Goal: Find specific page/section: Find specific page/section

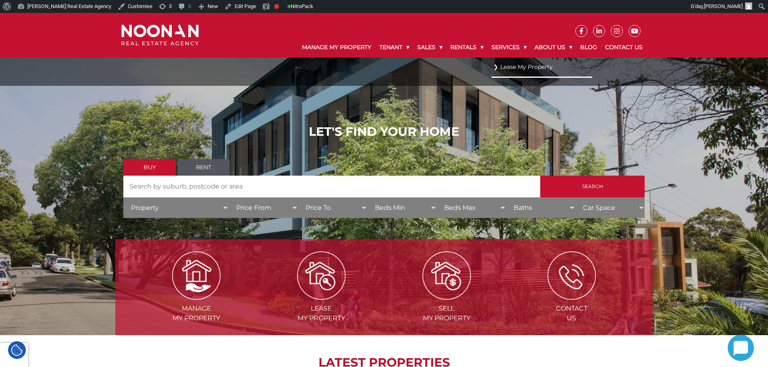
click at [517, 65] on link "Lease My Property" at bounding box center [542, 67] width 97 height 11
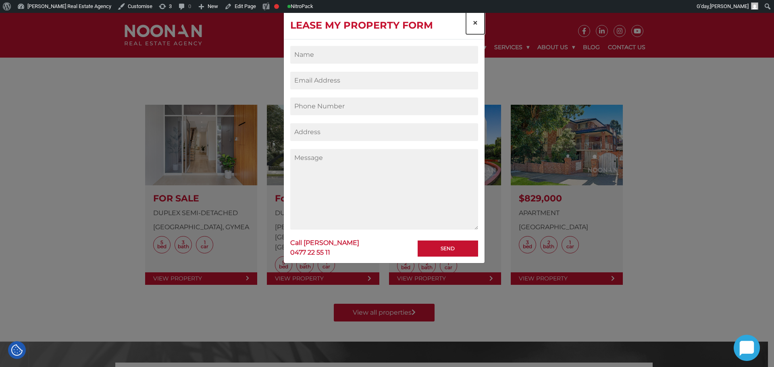
click at [479, 26] on button "×" at bounding box center [475, 23] width 19 height 23
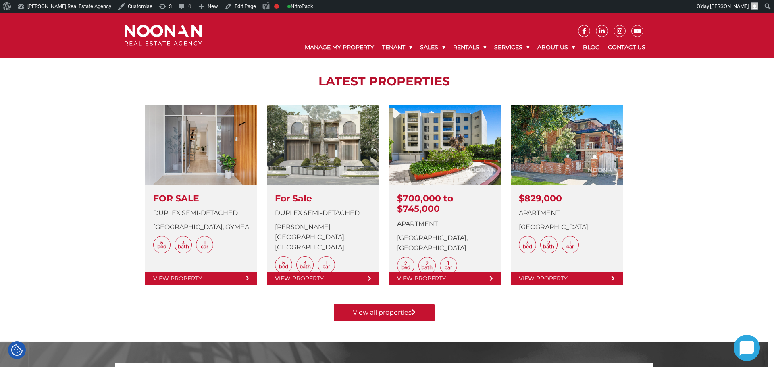
click at [559, 47] on div at bounding box center [387, 183] width 774 height 367
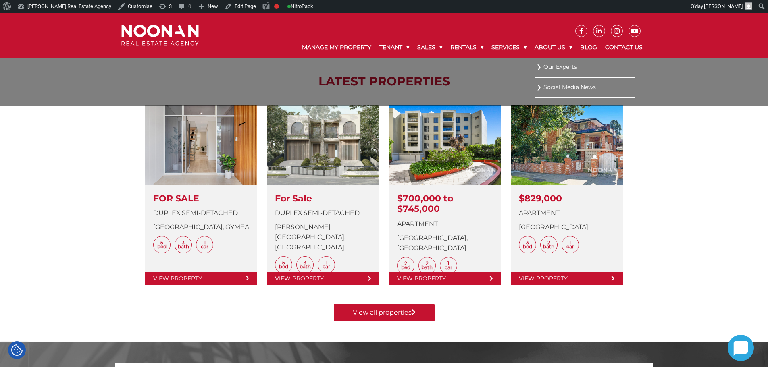
click at [554, 69] on link "Our Experts" at bounding box center [585, 67] width 97 height 11
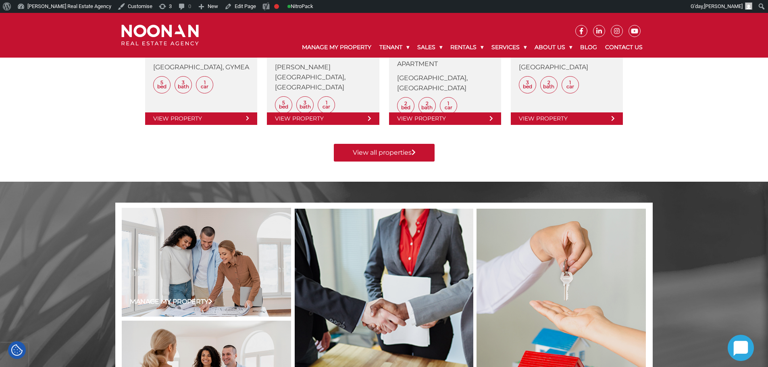
scroll to position [523, 0]
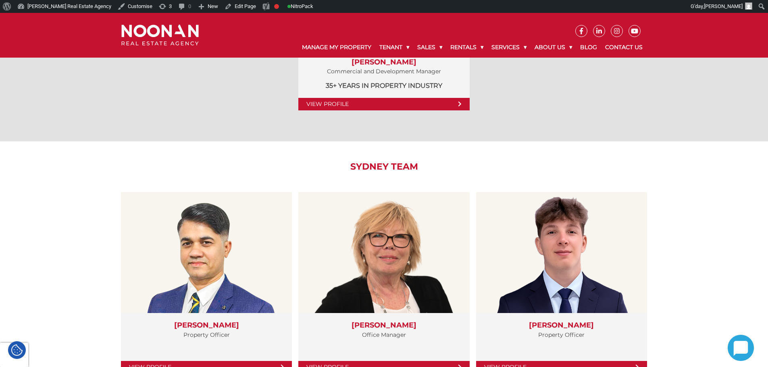
scroll to position [1210, 0]
